Goal: Download file/media

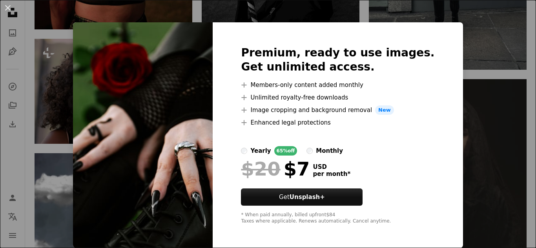
scroll to position [4, 0]
click at [8, 5] on button "An X shape" at bounding box center [7, 7] width 9 height 9
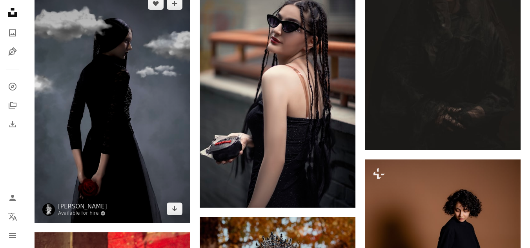
scroll to position [13765, 0]
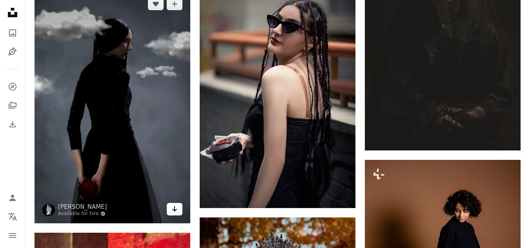
click at [176, 208] on icon "Arrow pointing down" at bounding box center [174, 208] width 6 height 9
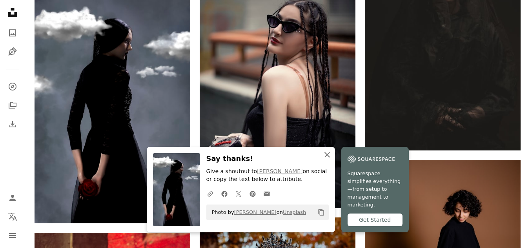
scroll to position [13844, 0]
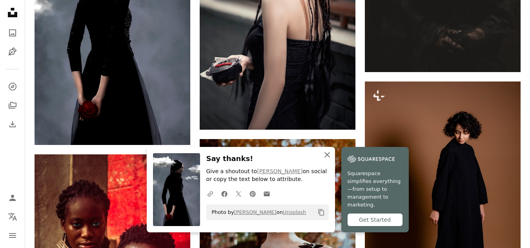
click at [328, 158] on icon "button" at bounding box center [326, 154] width 5 height 5
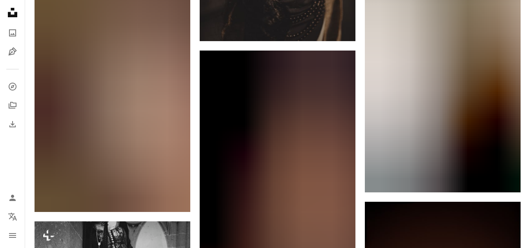
scroll to position [42294, 0]
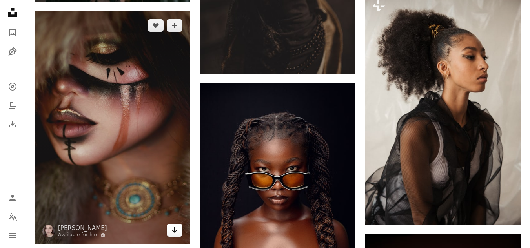
click at [174, 227] on icon "Download" at bounding box center [174, 229] width 5 height 5
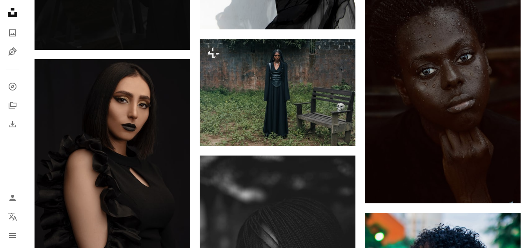
scroll to position [0, 0]
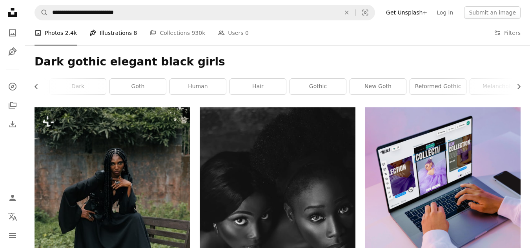
click at [121, 33] on link "Pen Tool Illustrations 8" at bounding box center [112, 32] width 47 height 25
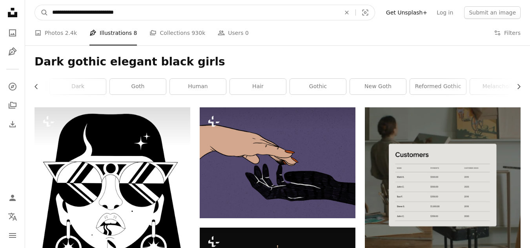
click at [147, 16] on input "**********" at bounding box center [193, 12] width 290 height 15
drag, startPoint x: 64, startPoint y: 14, endPoint x: 29, endPoint y: 10, distance: 34.8
click at [29, 10] on nav "**********" at bounding box center [277, 12] width 505 height 25
click at [136, 15] on input "**********" at bounding box center [193, 12] width 290 height 15
drag, startPoint x: 123, startPoint y: 13, endPoint x: 40, endPoint y: 9, distance: 82.9
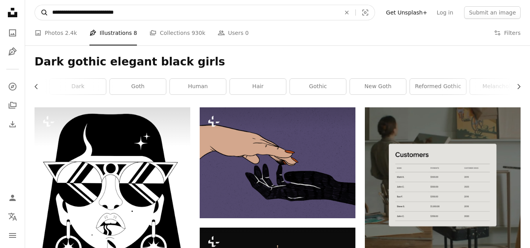
click at [40, 9] on form "**********" at bounding box center [205, 13] width 340 height 16
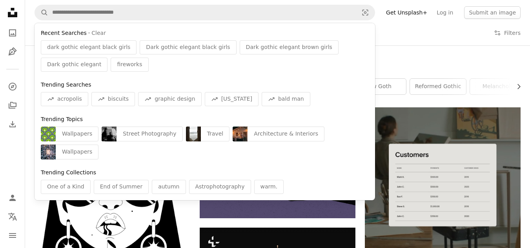
click at [440, 54] on div "Dark gothic elegant black girls Chevron left Chevron right woman person fashion…" at bounding box center [277, 76] width 505 height 62
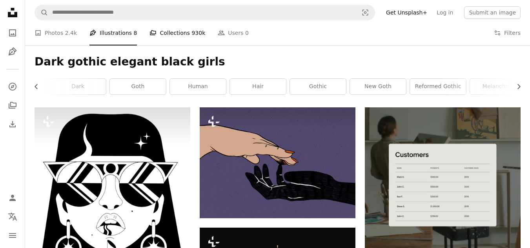
click at [178, 32] on link "A stack of folders Collections 930k" at bounding box center [177, 32] width 56 height 25
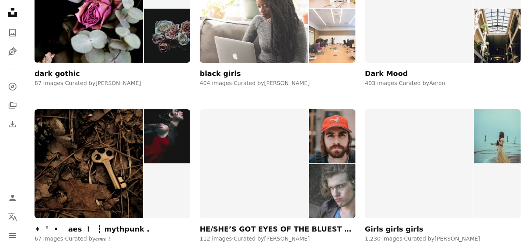
scroll to position [157, 0]
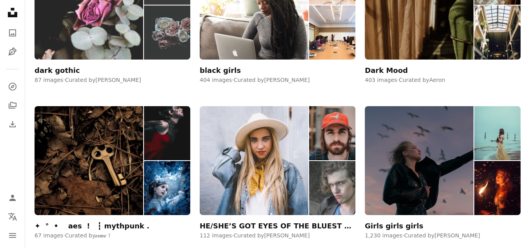
click at [49, 69] on div "dark gothic" at bounding box center [57, 70] width 45 height 9
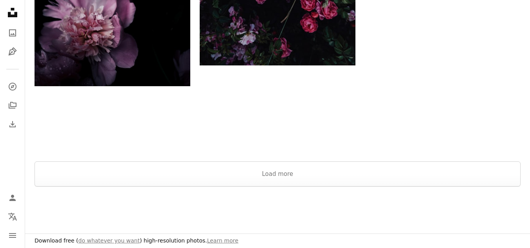
scroll to position [1490, 0]
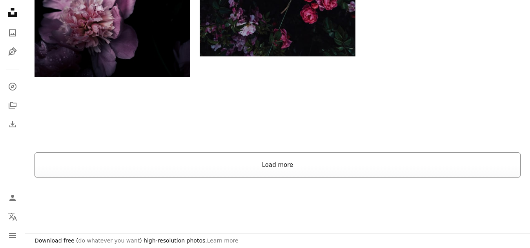
click at [281, 169] on button "Load more" at bounding box center [278, 165] width 486 height 25
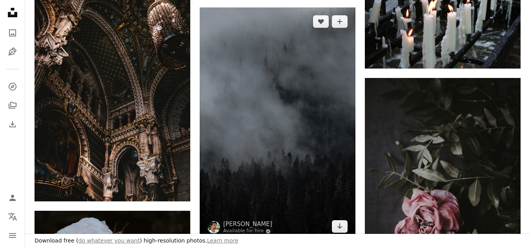
scroll to position [5216, 0]
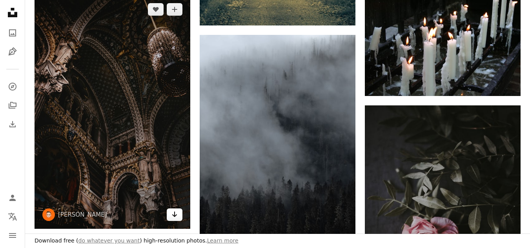
click at [177, 215] on icon "Arrow pointing down" at bounding box center [174, 214] width 6 height 9
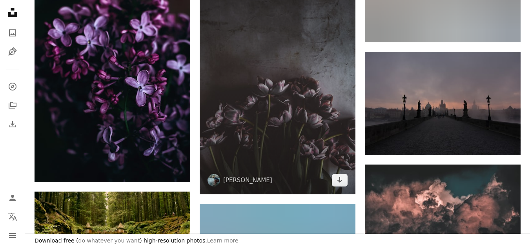
scroll to position [3530, 0]
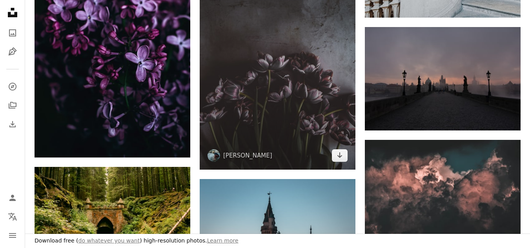
click at [342, 156] on icon "Arrow pointing down" at bounding box center [339, 155] width 6 height 9
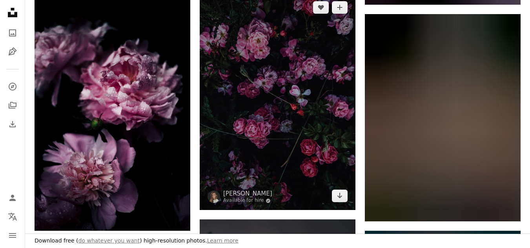
scroll to position [1333, 0]
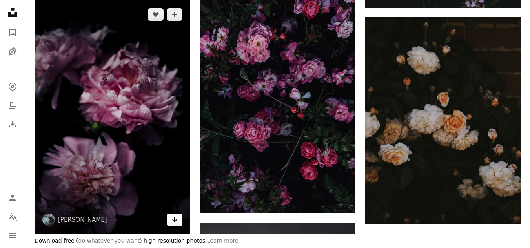
click at [175, 219] on icon "Arrow pointing down" at bounding box center [174, 219] width 6 height 9
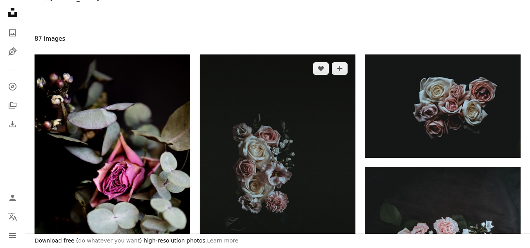
scroll to position [39, 0]
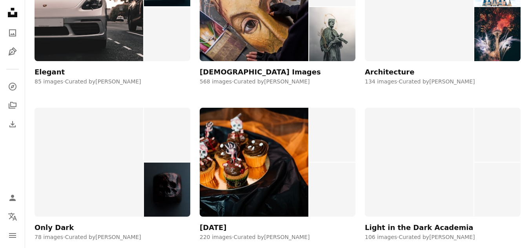
scroll to position [2314, 0]
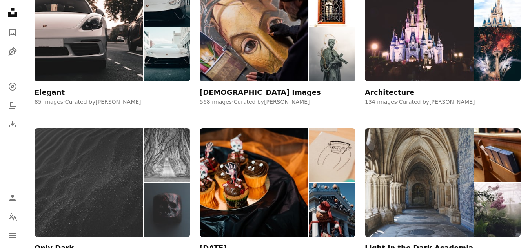
click at [119, 169] on img at bounding box center [89, 182] width 109 height 109
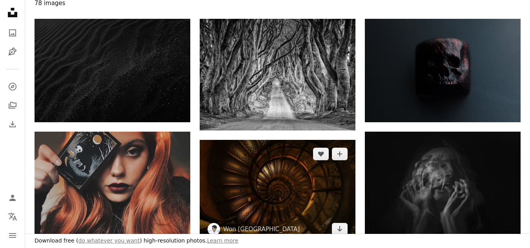
scroll to position [157, 0]
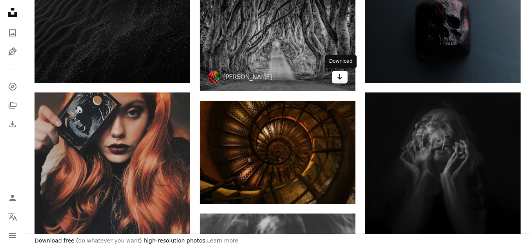
click at [341, 79] on icon "Arrow pointing down" at bounding box center [339, 76] width 6 height 9
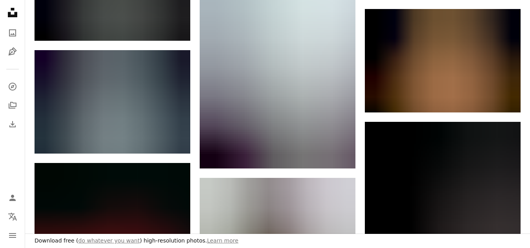
scroll to position [729, 0]
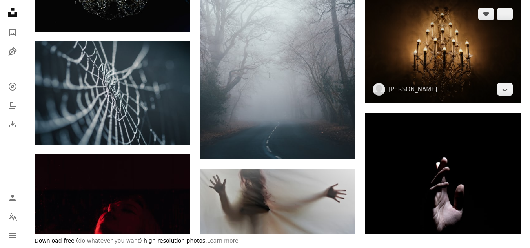
click at [507, 96] on img at bounding box center [443, 52] width 156 height 104
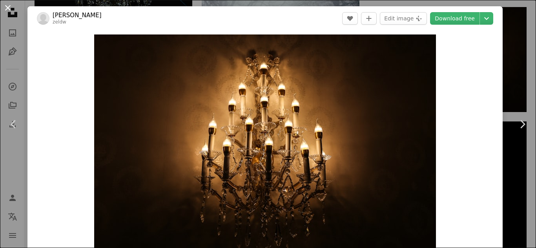
click at [7, 3] on button "An X shape" at bounding box center [7, 7] width 9 height 9
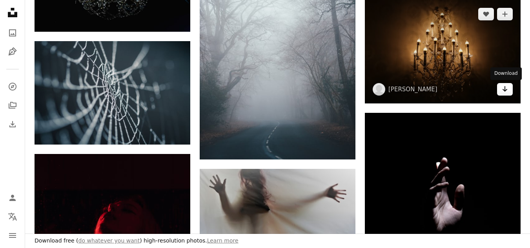
click at [503, 88] on icon "Arrow pointing down" at bounding box center [505, 88] width 6 height 9
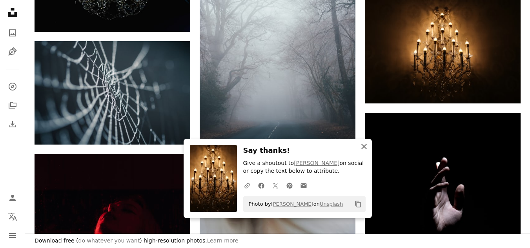
click at [366, 147] on icon "An X shape" at bounding box center [363, 146] width 9 height 9
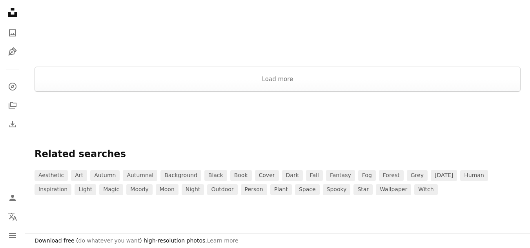
scroll to position [1317, 0]
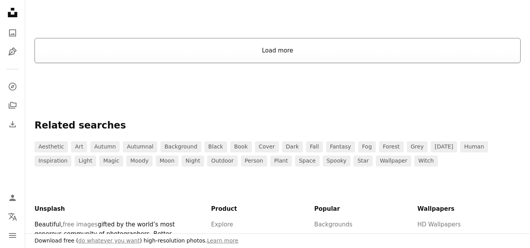
click at [266, 49] on button "Load more" at bounding box center [278, 50] width 486 height 25
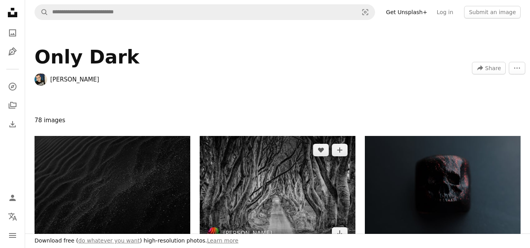
scroll to position [0, 0]
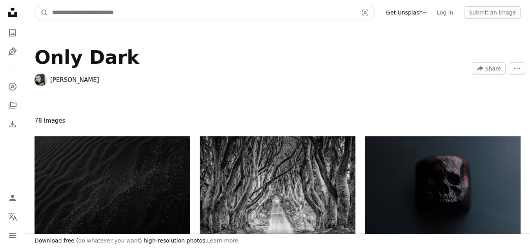
click at [86, 15] on input "Find visuals sitewide" at bounding box center [201, 12] width 307 height 15
type input "**********"
click at [35, 5] on button "A magnifying glass" at bounding box center [41, 12] width 13 height 15
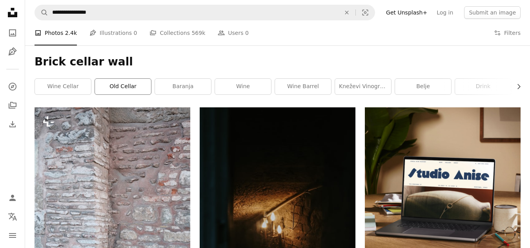
click at [124, 86] on link "old cellar" at bounding box center [123, 87] width 56 height 16
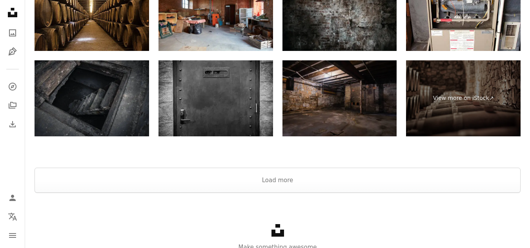
scroll to position [1484, 0]
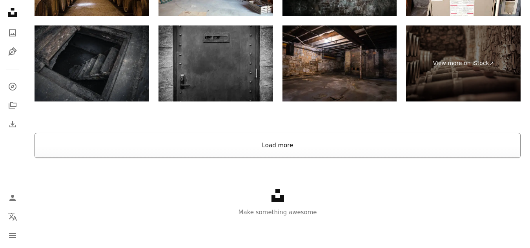
click at [256, 146] on button "Load more" at bounding box center [278, 145] width 486 height 25
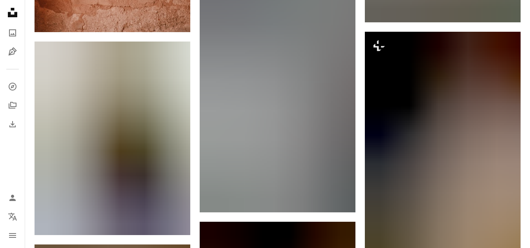
scroll to position [0, 0]
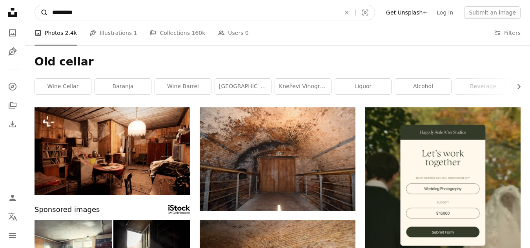
drag, startPoint x: 83, startPoint y: 11, endPoint x: 47, endPoint y: 17, distance: 36.1
click at [47, 17] on form "**********" at bounding box center [205, 13] width 340 height 16
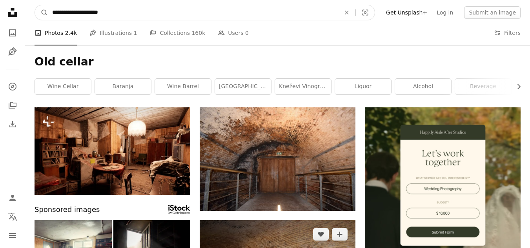
type input "**********"
click at [35, 5] on button "A magnifying glass" at bounding box center [41, 12] width 13 height 15
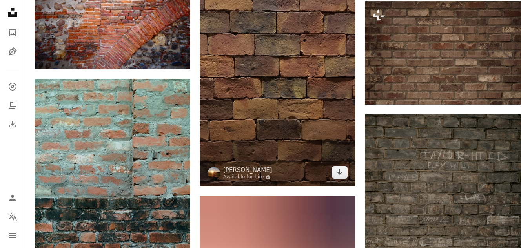
scroll to position [824, 0]
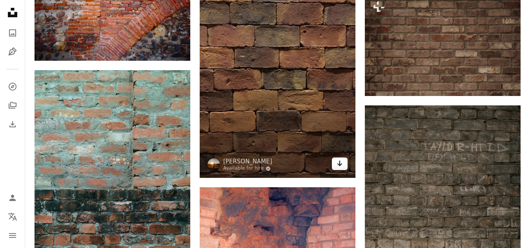
click at [342, 165] on icon "Arrow pointing down" at bounding box center [339, 163] width 6 height 9
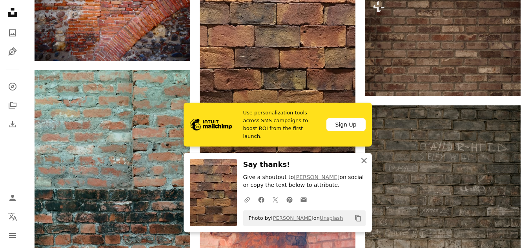
click at [366, 160] on icon "An X shape" at bounding box center [363, 160] width 9 height 9
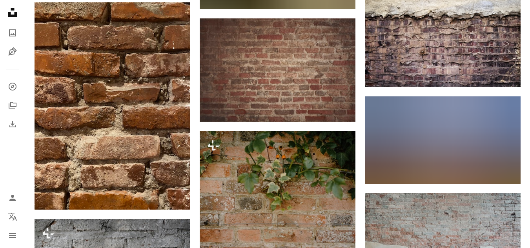
scroll to position [5334, 0]
